Goal: Task Accomplishment & Management: Use online tool/utility

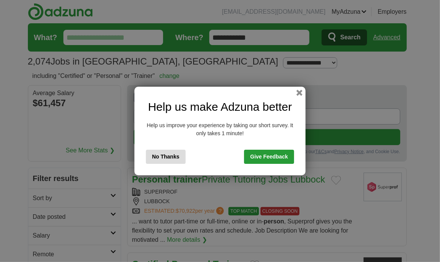
click at [164, 155] on button "No Thanks" at bounding box center [166, 157] width 40 height 14
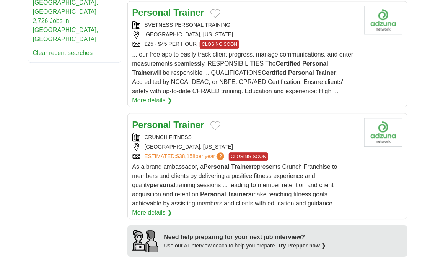
scroll to position [611, 0]
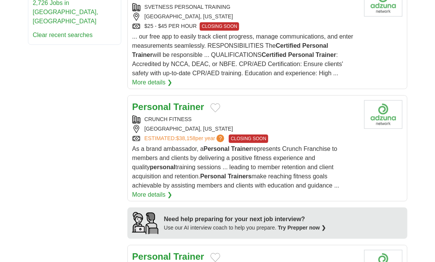
click at [172, 190] on link "More details ❯" at bounding box center [152, 194] width 40 height 9
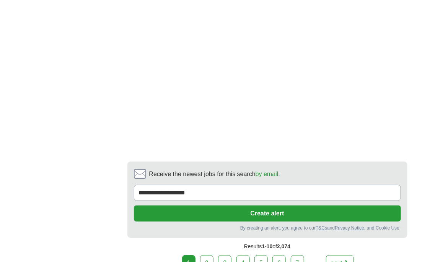
scroll to position [1758, 0]
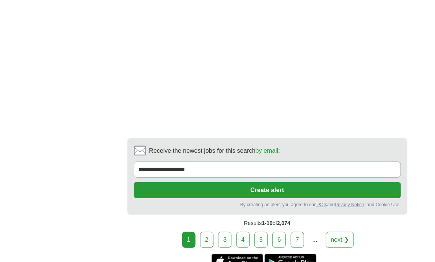
click at [210, 232] on link "2" at bounding box center [206, 240] width 13 height 16
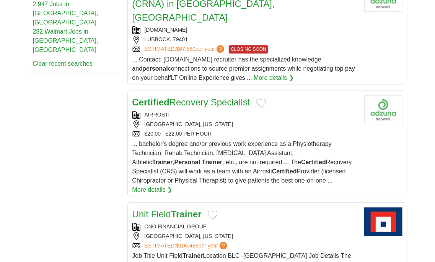
scroll to position [611, 0]
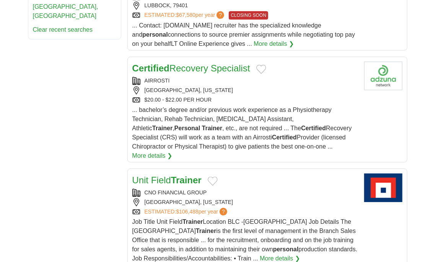
click at [172, 151] on link "More details ❯" at bounding box center [152, 155] width 40 height 9
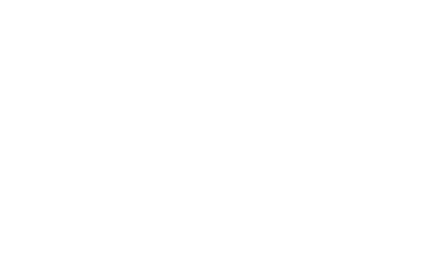
scroll to position [1375, 0]
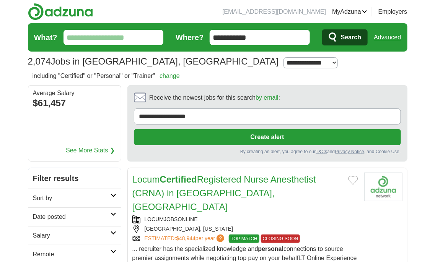
scroll to position [1291, 0]
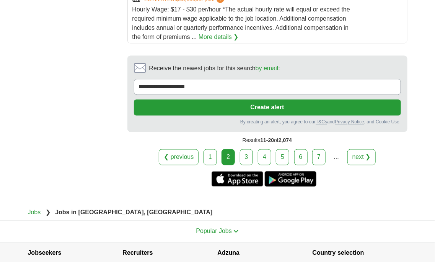
click at [246, 149] on link "3" at bounding box center [246, 157] width 13 height 16
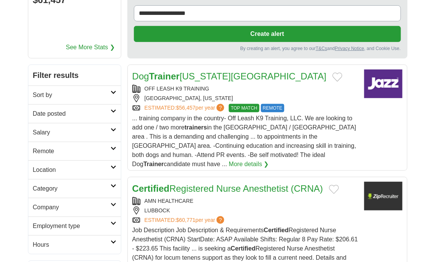
scroll to position [114, 0]
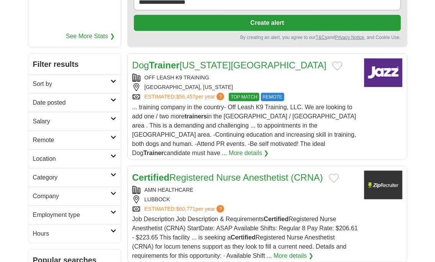
click at [269, 149] on link "More details ❯" at bounding box center [249, 153] width 40 height 9
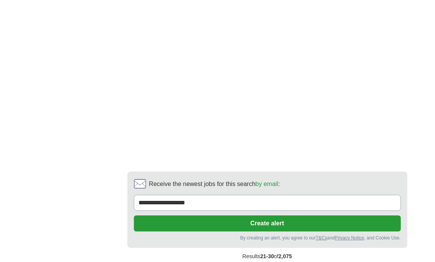
scroll to position [1567, 0]
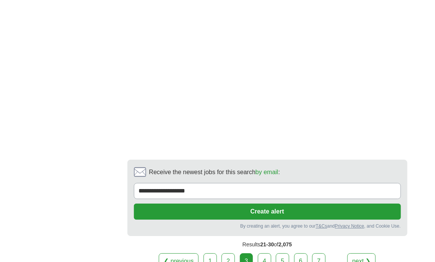
click at [268, 253] on link "4" at bounding box center [264, 261] width 13 height 16
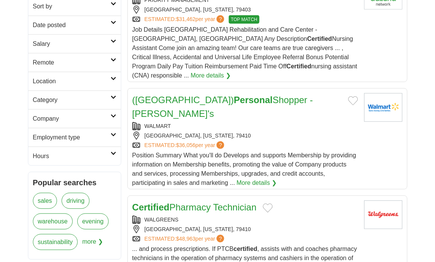
scroll to position [191, 0]
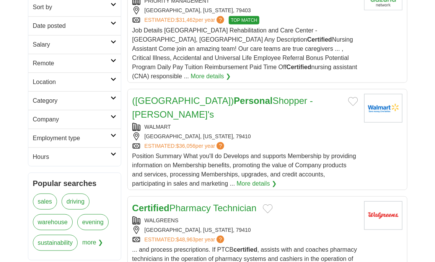
click at [253, 179] on link "More details ❯" at bounding box center [257, 183] width 40 height 9
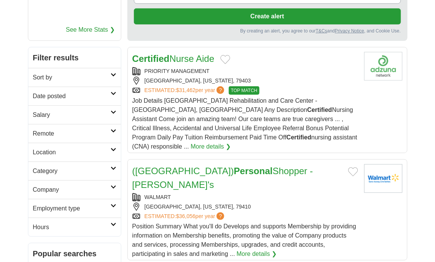
scroll to position [114, 0]
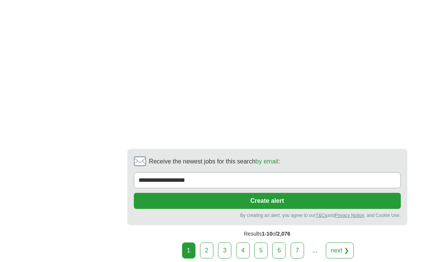
scroll to position [1758, 0]
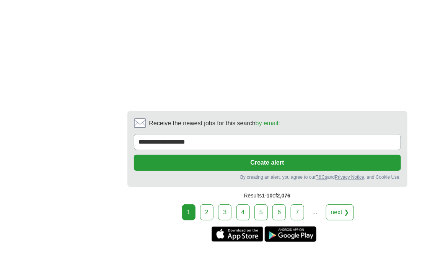
click at [211, 204] on link "2" at bounding box center [206, 212] width 13 height 16
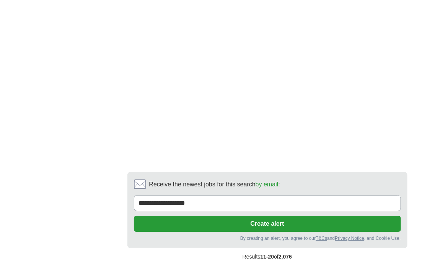
scroll to position [1682, 0]
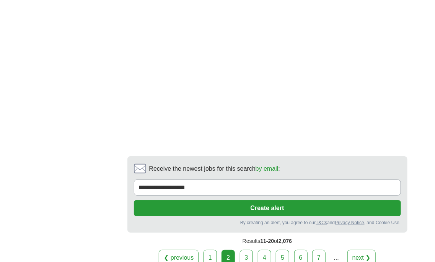
click at [245, 250] on link "3" at bounding box center [246, 258] width 13 height 16
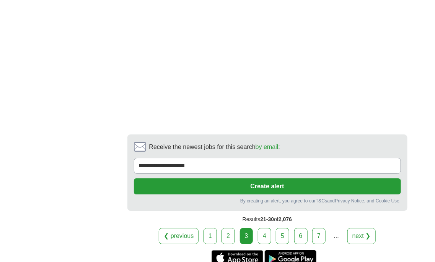
scroll to position [1605, 0]
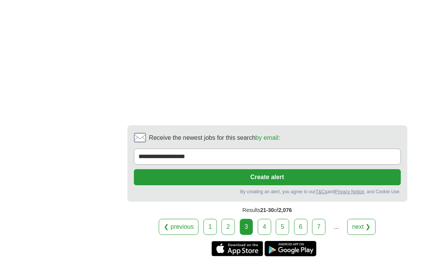
click at [267, 219] on link "4" at bounding box center [264, 227] width 13 height 16
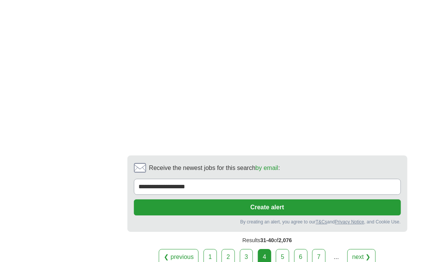
scroll to position [1567, 0]
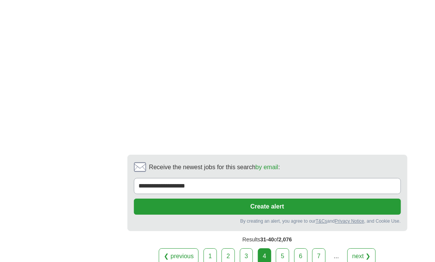
click at [281, 248] on link "5" at bounding box center [282, 256] width 13 height 16
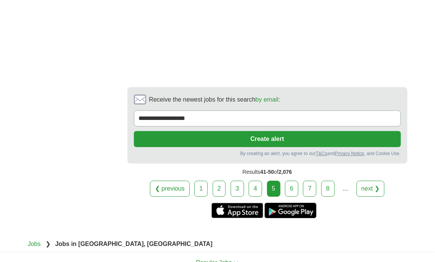
scroll to position [1611, 0]
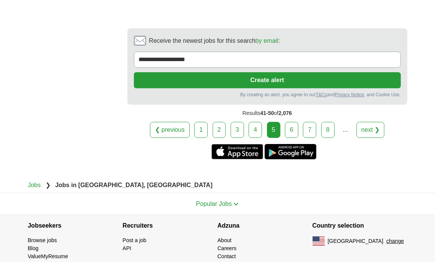
click at [198, 122] on link "1" at bounding box center [200, 130] width 13 height 16
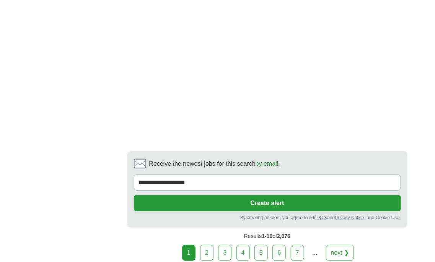
scroll to position [1720, 0]
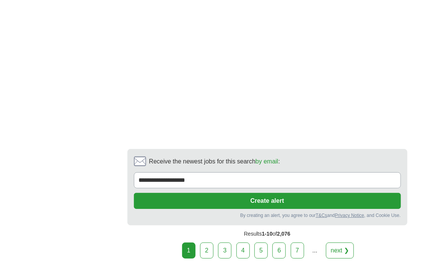
click at [208, 243] on link "2" at bounding box center [206, 251] width 13 height 16
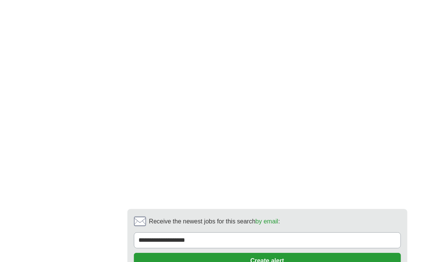
scroll to position [1490, 0]
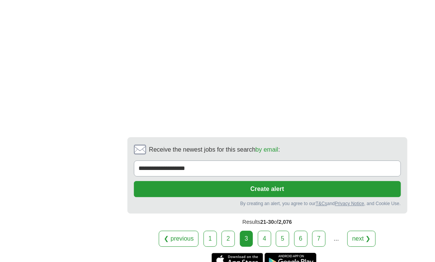
scroll to position [1528, 0]
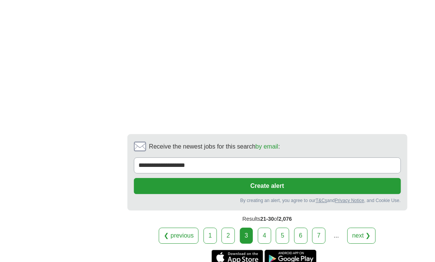
click at [263, 228] on link "4" at bounding box center [264, 236] width 13 height 16
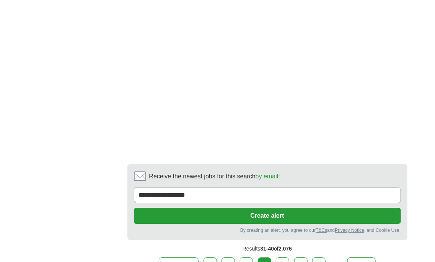
scroll to position [1605, 0]
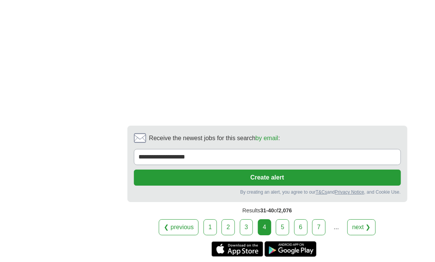
click at [284, 219] on link "5" at bounding box center [282, 227] width 13 height 16
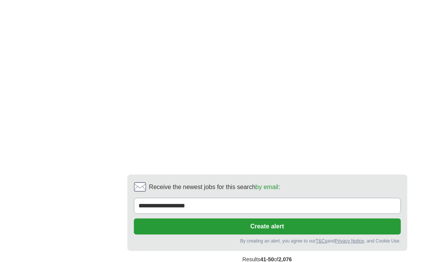
scroll to position [1605, 0]
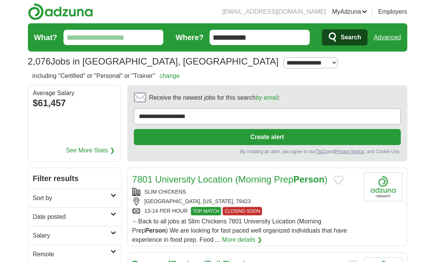
click at [293, 242] on article "7801 University Location (Morning Prep Person ) SLIM CHICKENS [GEOGRAPHIC_DATA]…" at bounding box center [267, 207] width 280 height 79
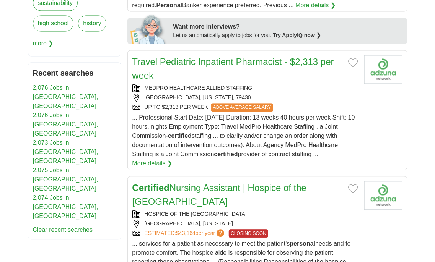
scroll to position [344, 0]
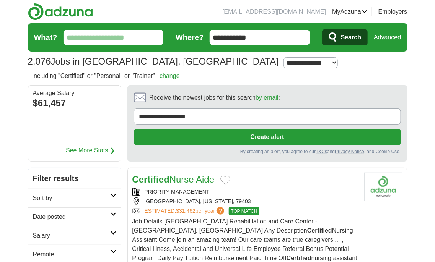
scroll to position [1259, 0]
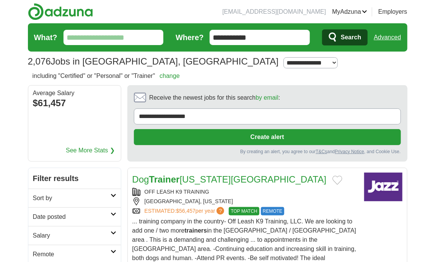
scroll to position [1259, 0]
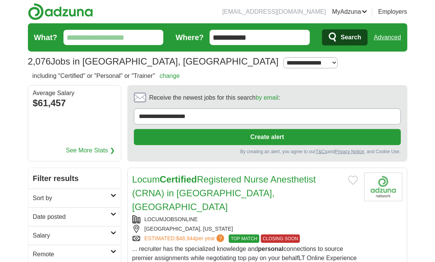
scroll to position [1291, 0]
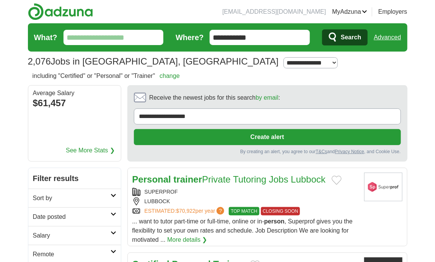
scroll to position [1310, 0]
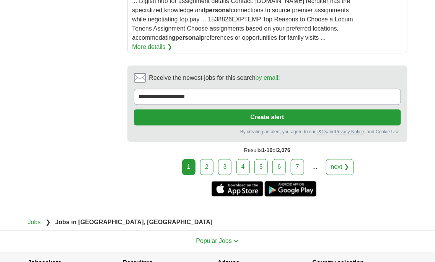
click at [193, 159] on div "1" at bounding box center [188, 167] width 13 height 16
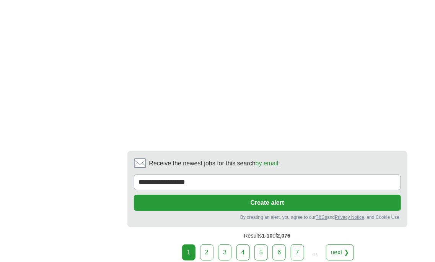
scroll to position [1783, 0]
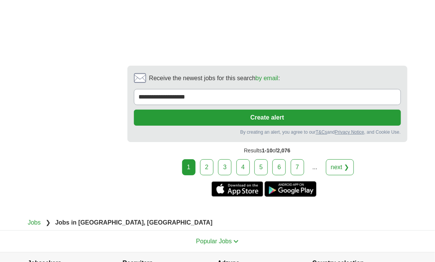
click at [209, 159] on link "2" at bounding box center [206, 167] width 13 height 16
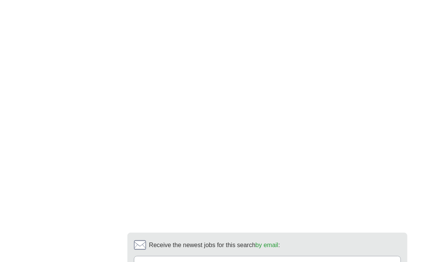
scroll to position [1490, 0]
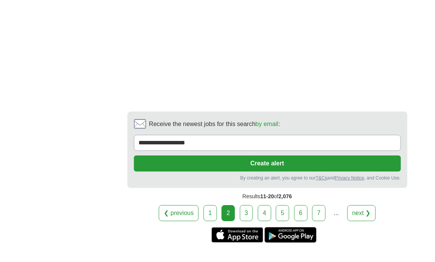
scroll to position [1672, 0]
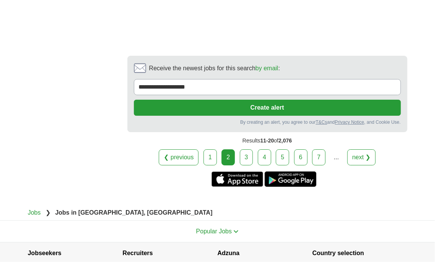
click at [249, 149] on link "3" at bounding box center [246, 157] width 13 height 16
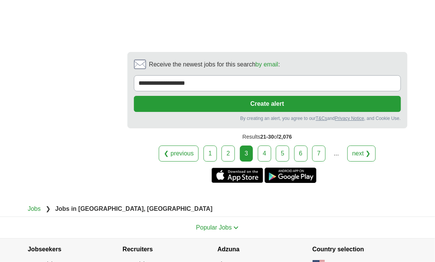
scroll to position [1682, 0]
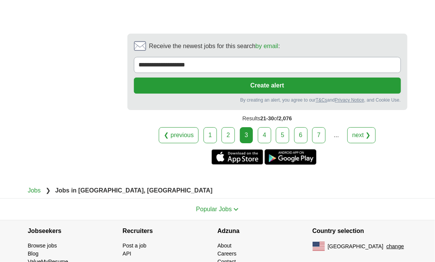
click at [266, 127] on link "4" at bounding box center [264, 135] width 13 height 16
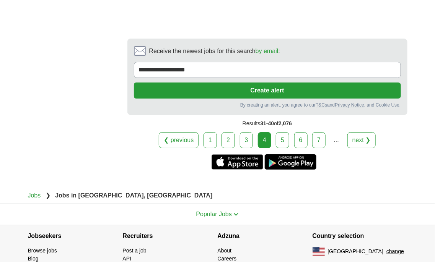
scroll to position [1715, 0]
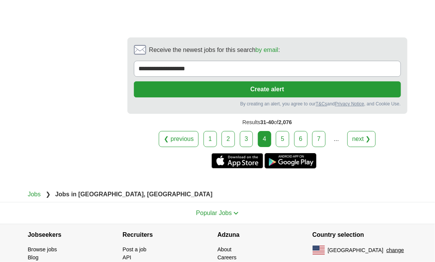
click at [266, 131] on div "4" at bounding box center [264, 139] width 13 height 16
click at [280, 131] on link "5" at bounding box center [282, 139] width 13 height 16
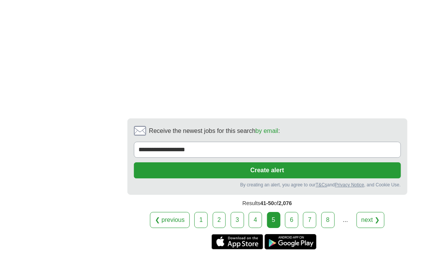
scroll to position [1643, 0]
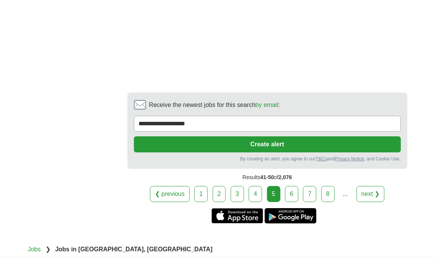
click at [291, 186] on link "6" at bounding box center [291, 194] width 13 height 16
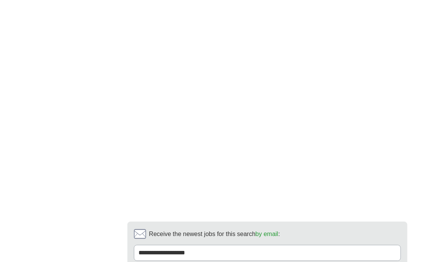
scroll to position [1490, 0]
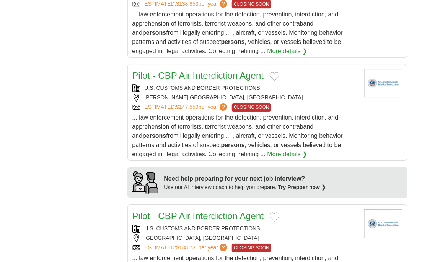
scroll to position [764, 0]
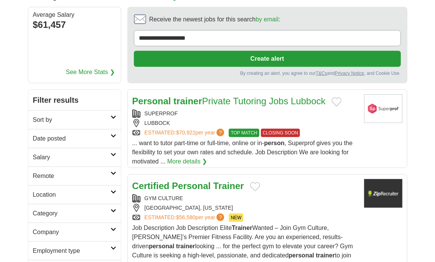
scroll to position [76, 0]
